Goal: Information Seeking & Learning: Compare options

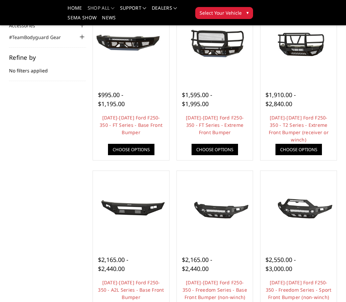
scroll to position [85, 0]
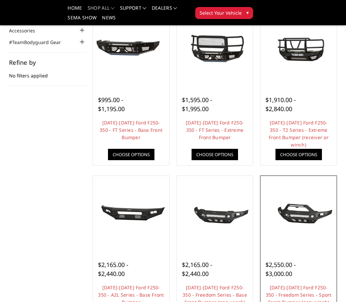
click at [296, 215] on img at bounding box center [298, 214] width 73 height 34
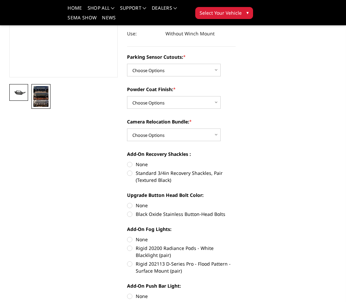
click at [39, 100] on img at bounding box center [40, 96] width 15 height 21
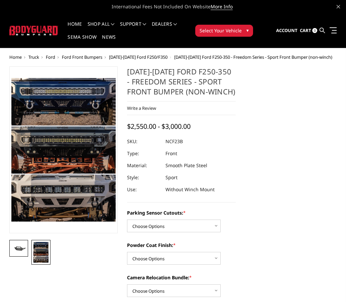
click at [27, 248] on link at bounding box center [18, 248] width 19 height 17
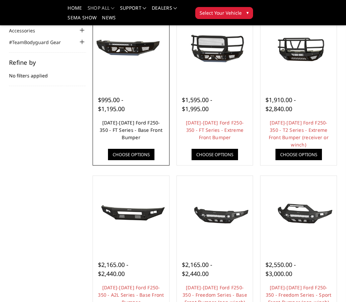
scroll to position [72, 0]
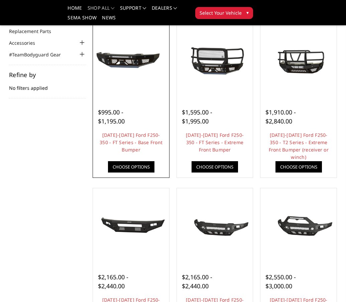
click at [127, 65] on img at bounding box center [131, 61] width 73 height 34
